Goal: Task Accomplishment & Management: Complete application form

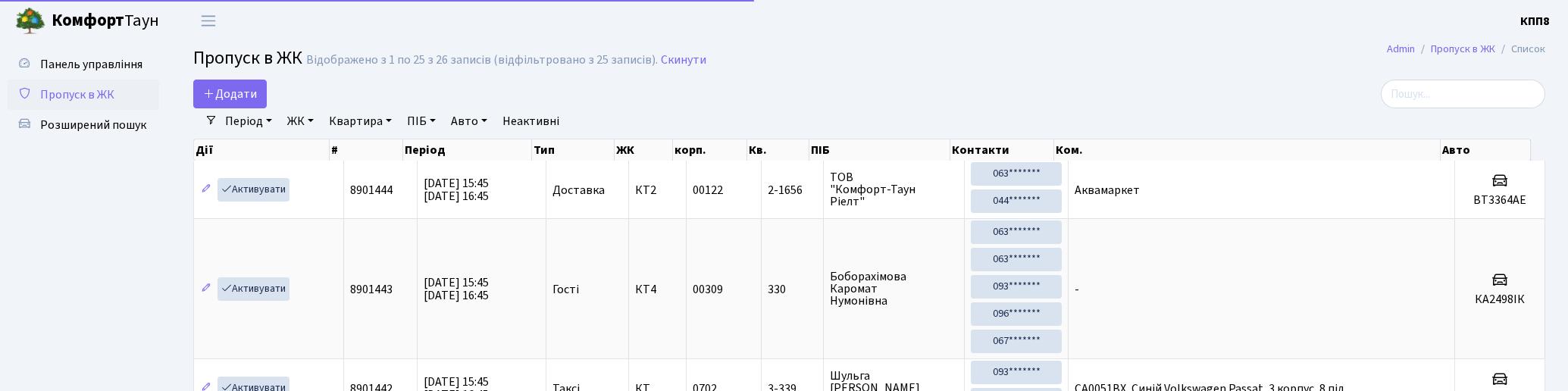
select select "25"
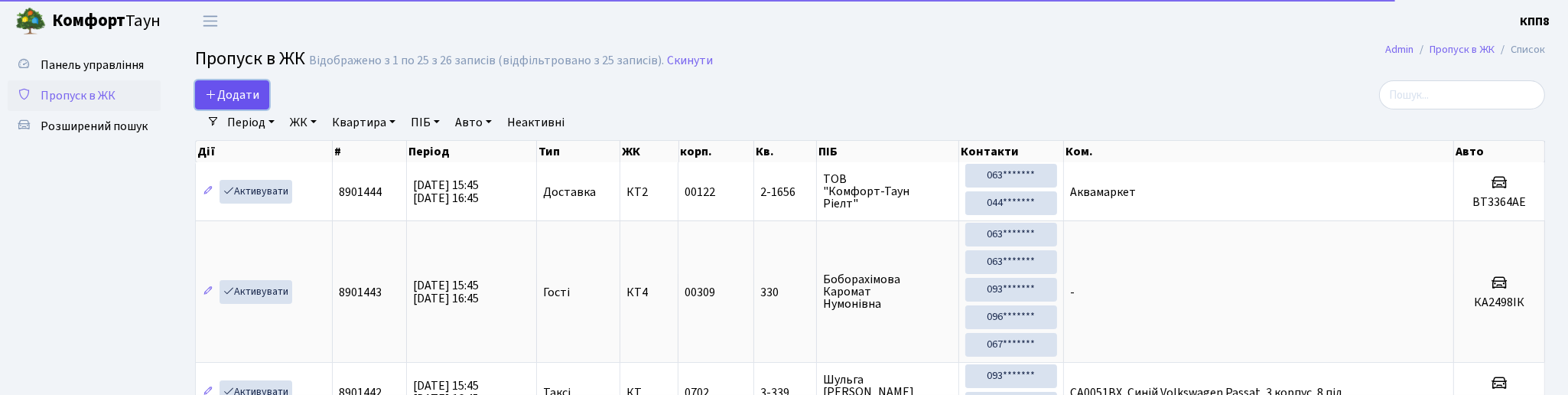
click at [248, 101] on span "Додати" at bounding box center [232, 95] width 54 height 17
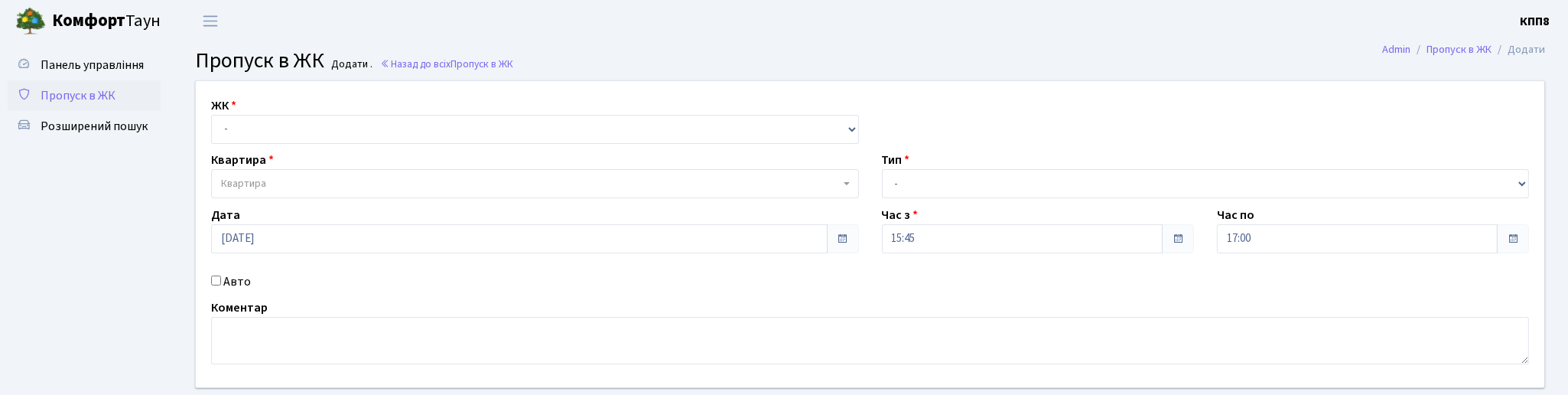
select select "271"
click option "КТ, вул. Регенераторна, 4" at bounding box center [0, 0] width 0 height 0
select select
click at [300, 177] on span "Квартира" at bounding box center [531, 184] width 619 height 15
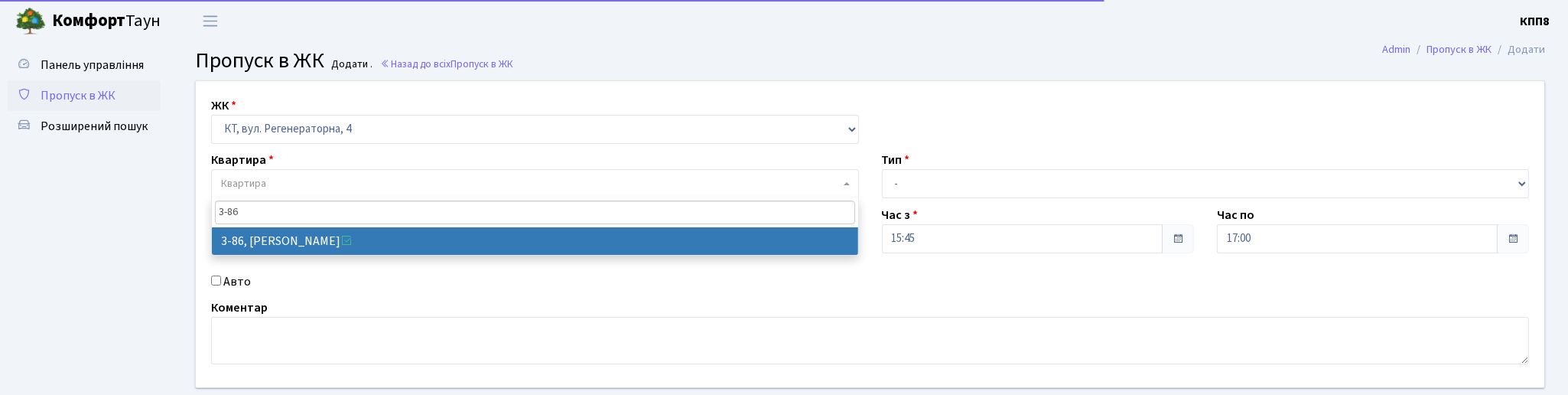
type input "3-86"
select select "895"
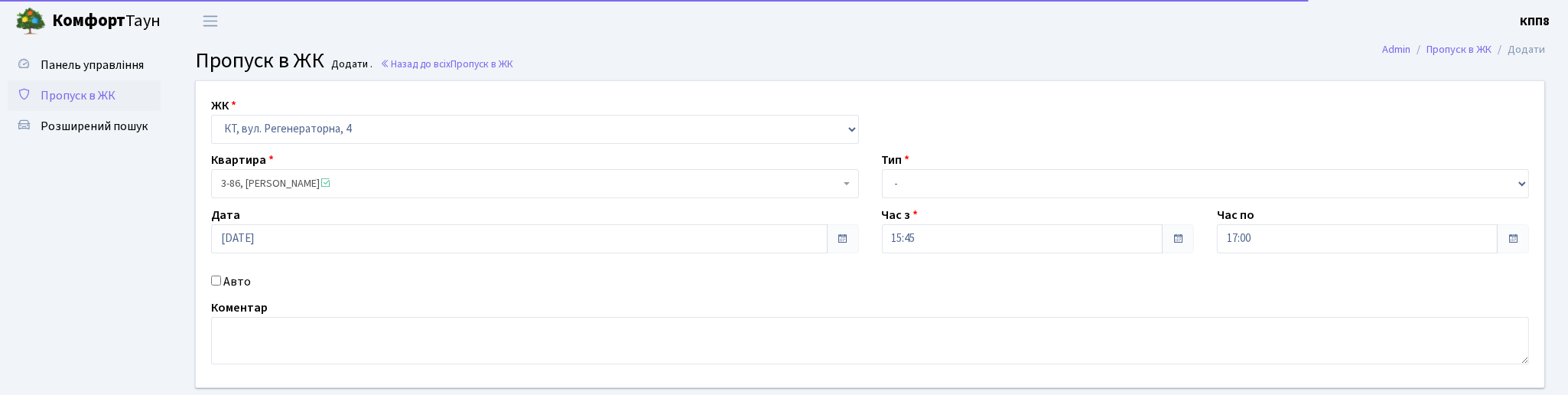
click at [226, 280] on label "Авто" at bounding box center [237, 282] width 28 height 19
click at [221, 280] on input "Авто" at bounding box center [216, 280] width 10 height 10
checkbox input "true"
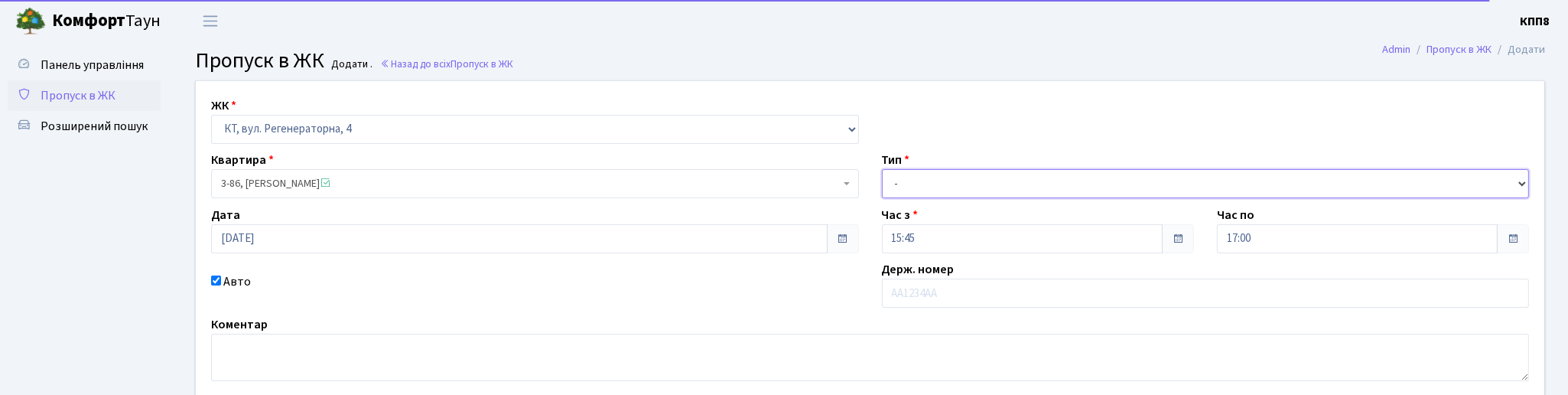
click at [882, 169] on select "- Доставка Таксі Гості Сервіс" at bounding box center [1205, 184] width 647 height 29
select select "3"
click option "Гості" at bounding box center [0, 0] width 0 height 0
click at [917, 291] on input "text" at bounding box center [1205, 294] width 647 height 29
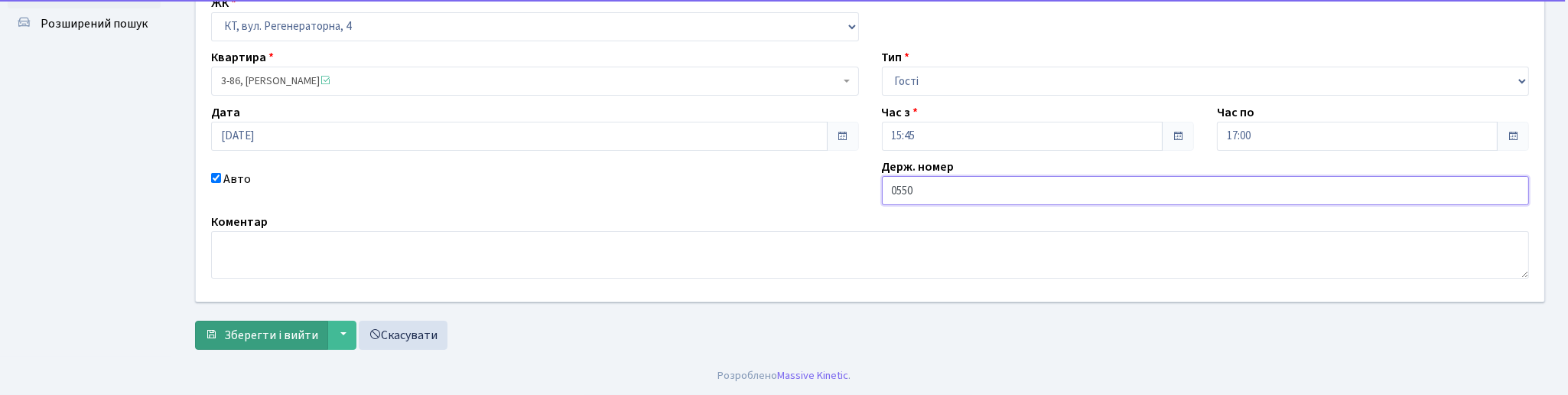
type input "0550"
click at [306, 339] on span "Зберегти і вийти" at bounding box center [272, 335] width 94 height 17
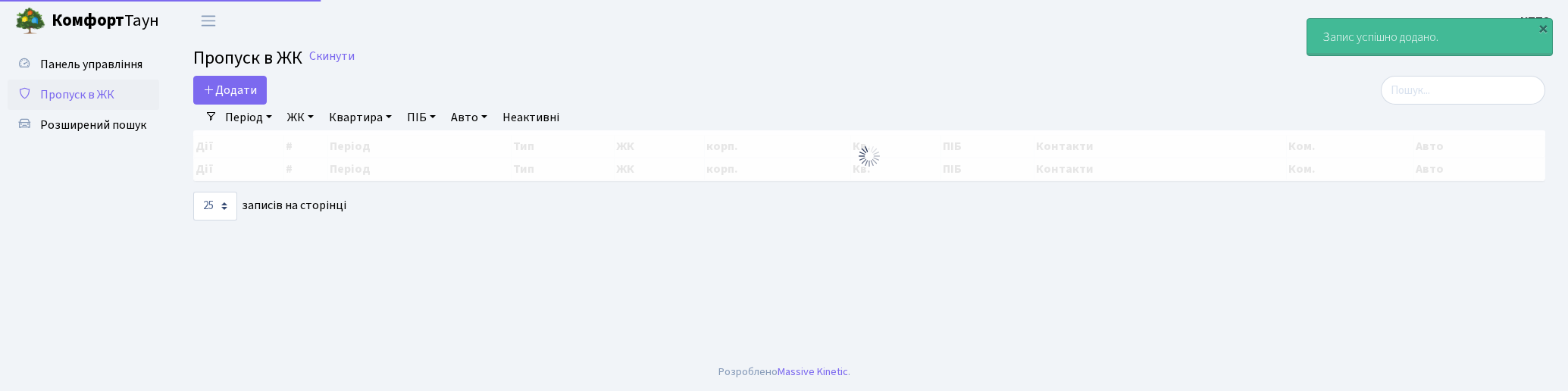
select select "25"
